Goal: Task Accomplishment & Management: Use online tool/utility

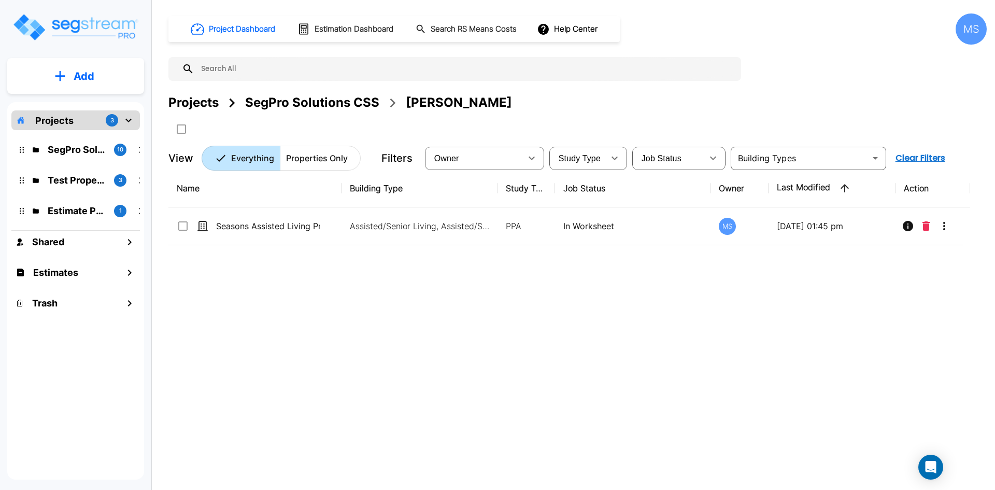
click at [90, 78] on p "Add" at bounding box center [84, 76] width 21 height 16
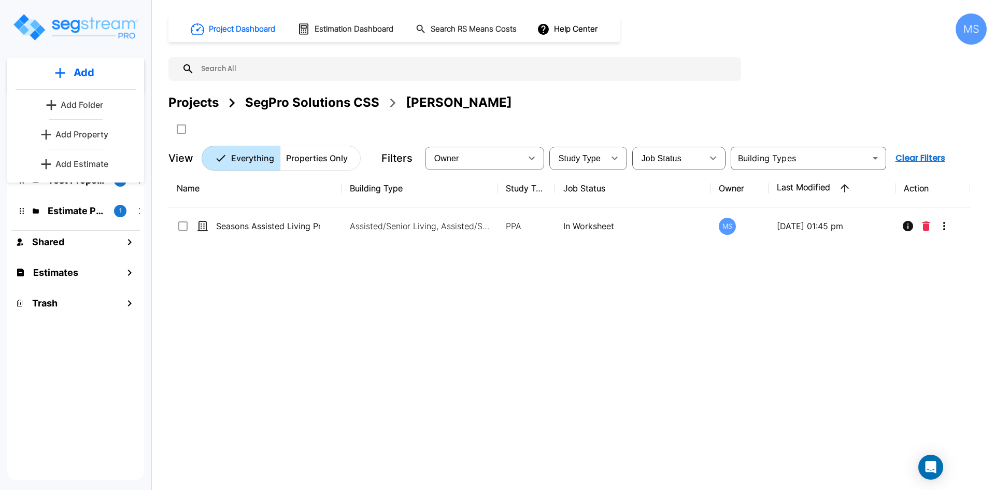
click at [92, 136] on p "Add Property" at bounding box center [81, 134] width 53 height 12
